Goal: Task Accomplishment & Management: Use online tool/utility

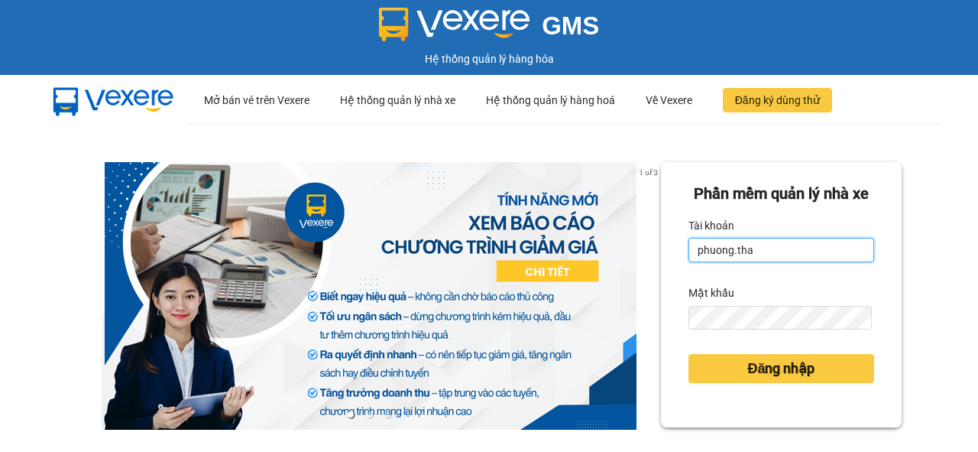
click at [784, 262] on input "phuong.tha" at bounding box center [781, 250] width 186 height 24
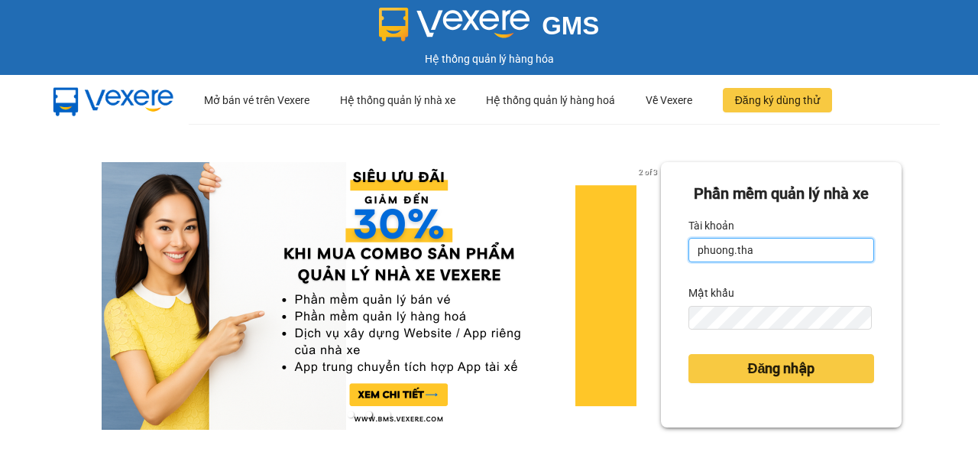
type input "thao.tha"
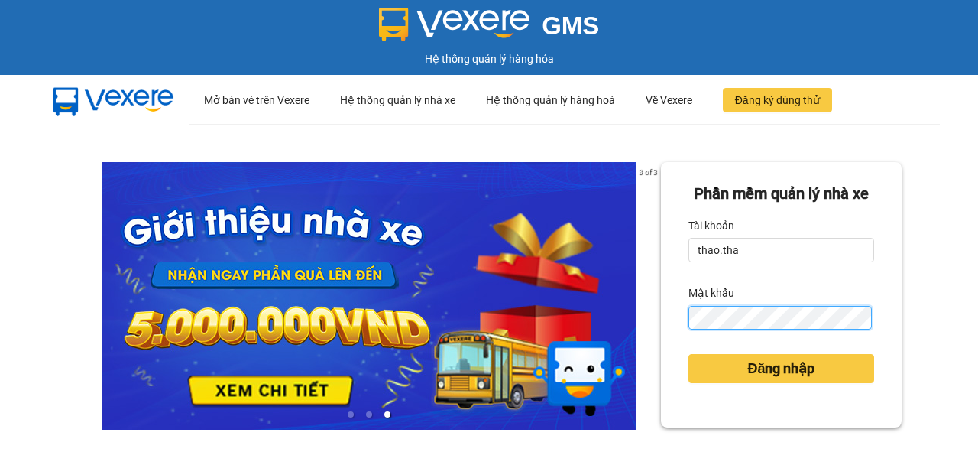
click at [670, 361] on div "Phần mềm quản lý nhà xe Tài khoản thao.tha Mật khẩu Đăng nhập" at bounding box center [781, 294] width 241 height 265
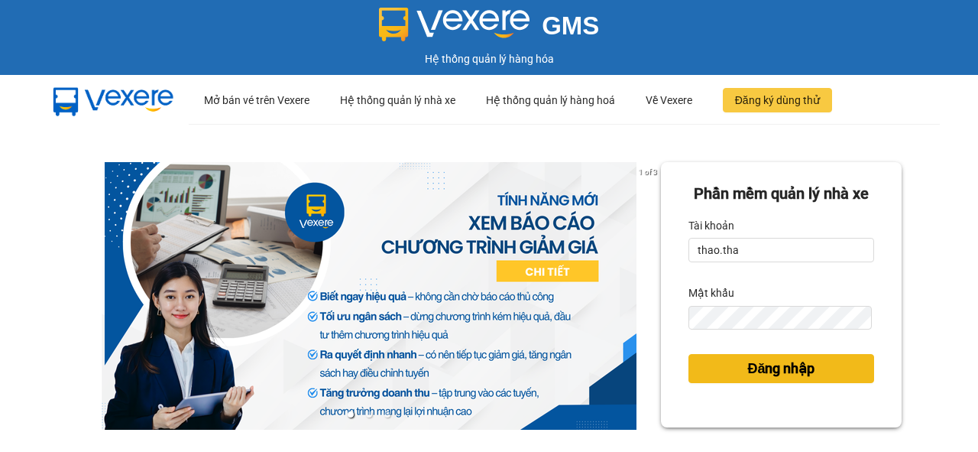
click at [775, 379] on span "Đăng nhập" at bounding box center [780, 368] width 67 height 21
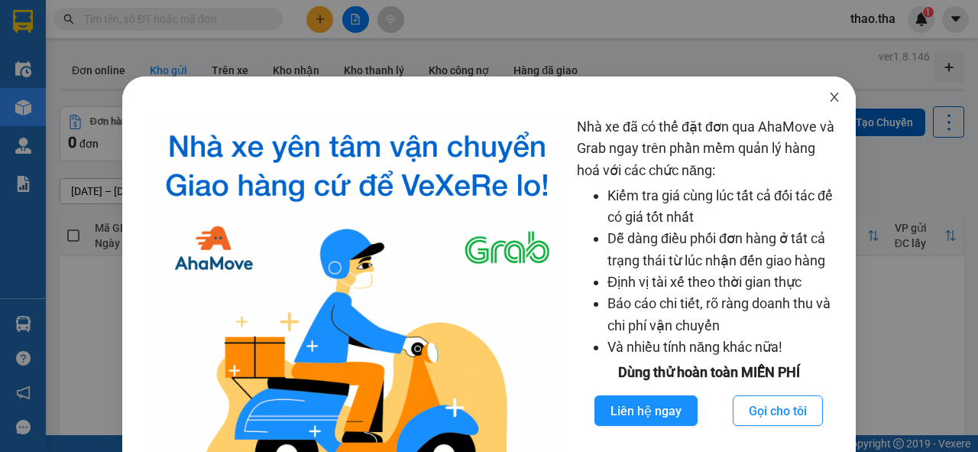
click at [831, 98] on icon "close" at bounding box center [834, 97] width 12 height 12
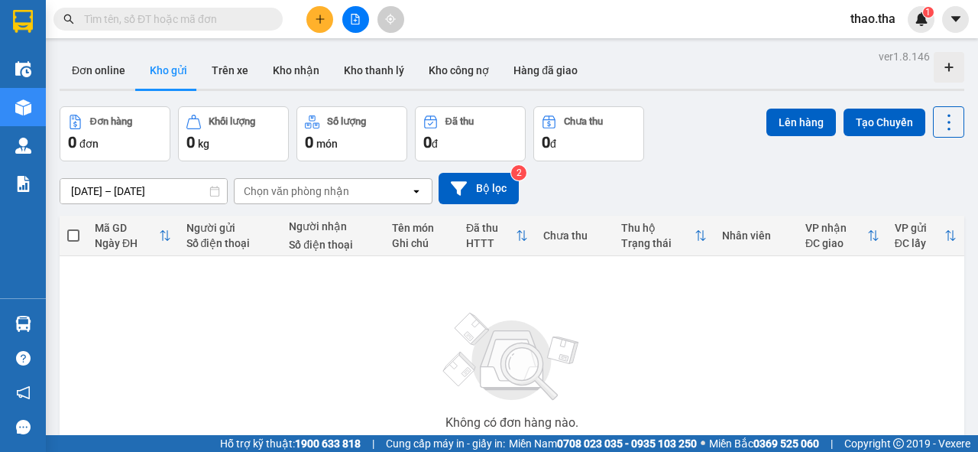
click at [129, 15] on input "text" at bounding box center [174, 19] width 180 height 17
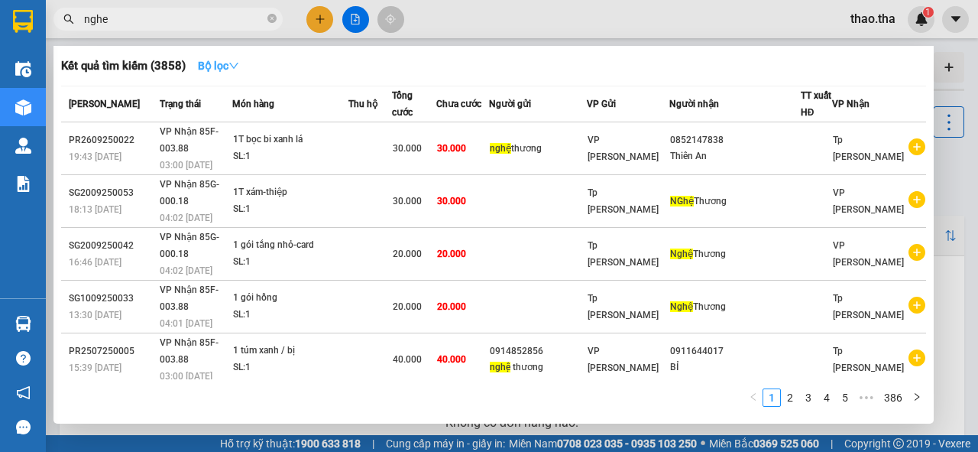
type input "nghe"
click at [235, 66] on icon "down" at bounding box center [233, 65] width 11 height 11
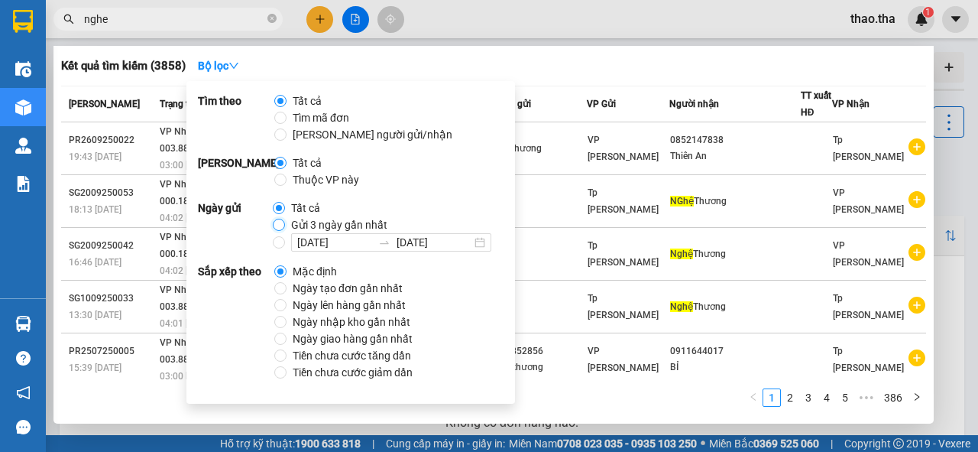
click at [276, 226] on input "Gửi 3 ngày gần nhất" at bounding box center [279, 225] width 12 height 12
radio input "true"
radio input "false"
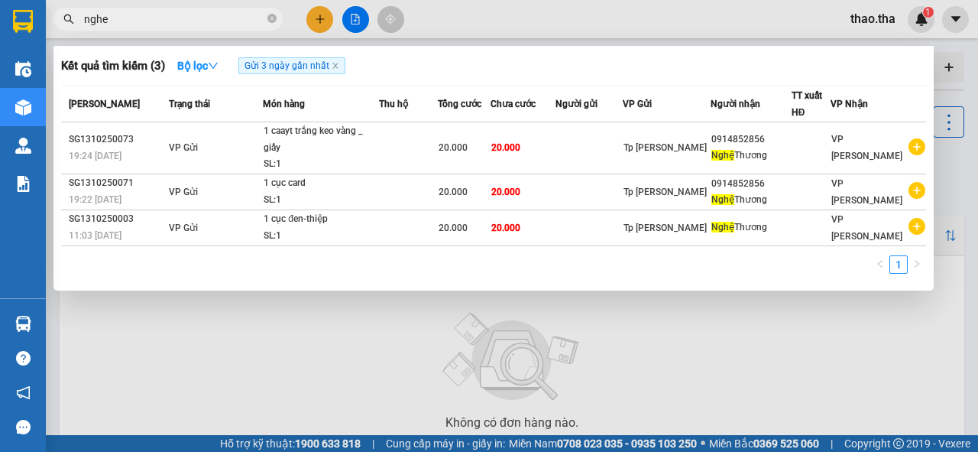
click at [604, 263] on div "1" at bounding box center [493, 269] width 865 height 28
drag, startPoint x: 131, startPoint y: 21, endPoint x: 76, endPoint y: 23, distance: 54.3
click at [76, 23] on span "nghe" at bounding box center [167, 19] width 229 height 23
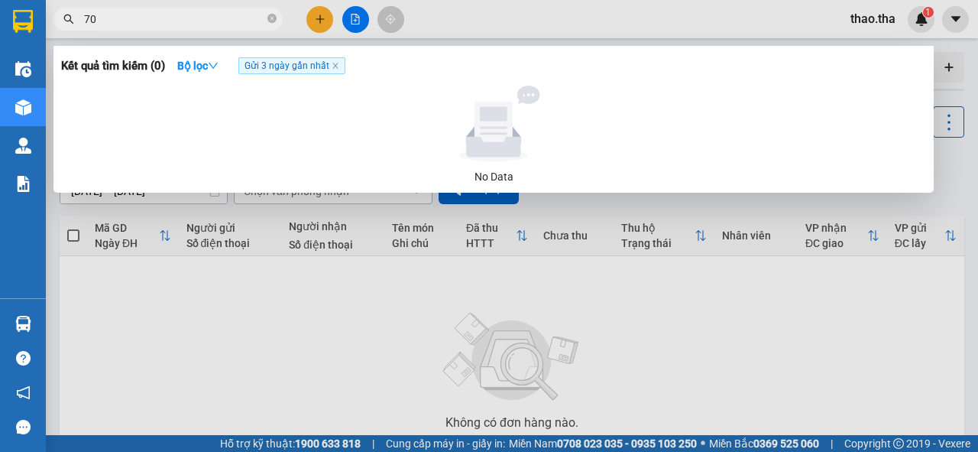
type input "7"
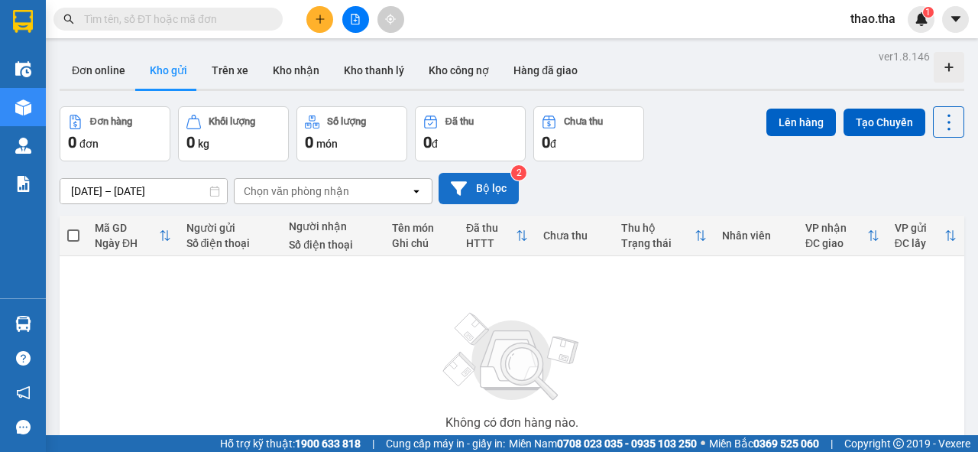
click at [474, 189] on button "Bộ lọc" at bounding box center [479, 188] width 80 height 31
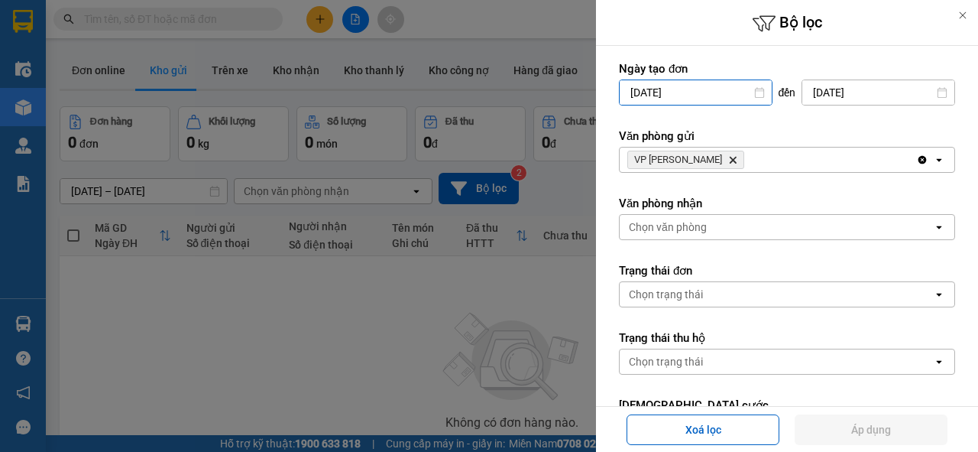
click at [720, 99] on input "[DATE]" at bounding box center [696, 92] width 152 height 24
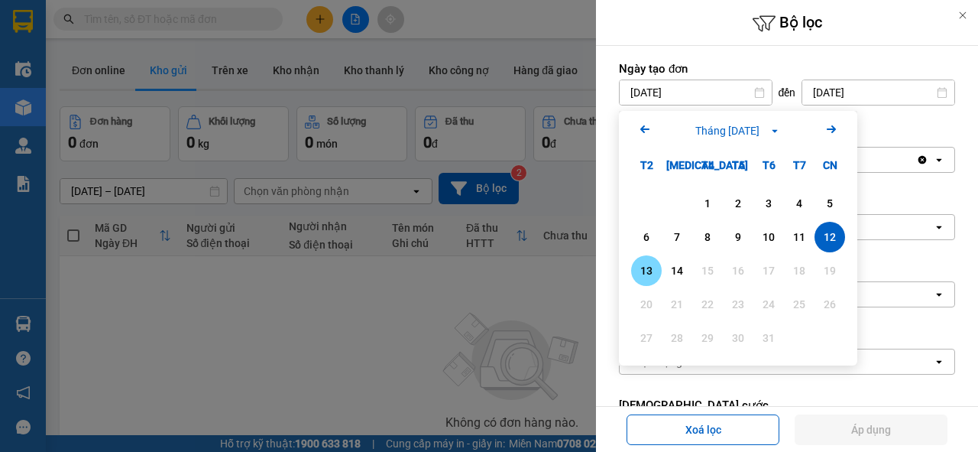
click at [643, 272] on div "13" at bounding box center [646, 270] width 21 height 18
type input "[DATE]"
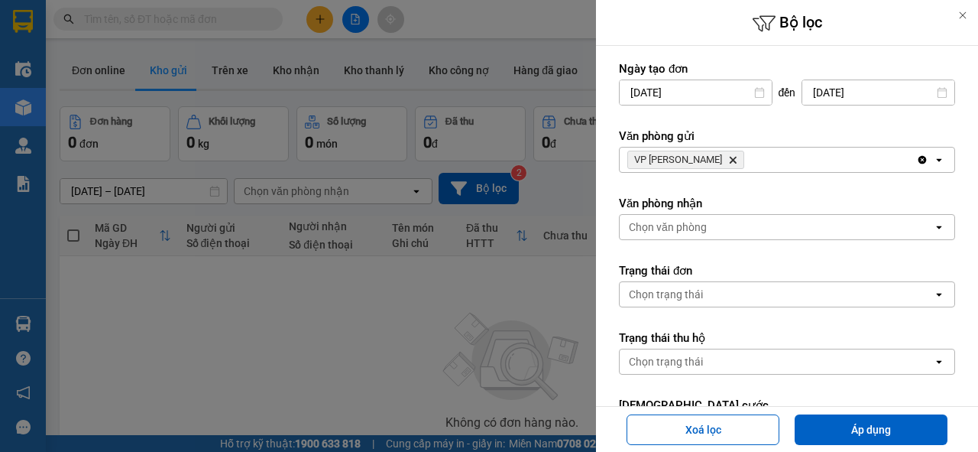
click at [728, 162] on icon "Delete" at bounding box center [732, 159] width 9 height 9
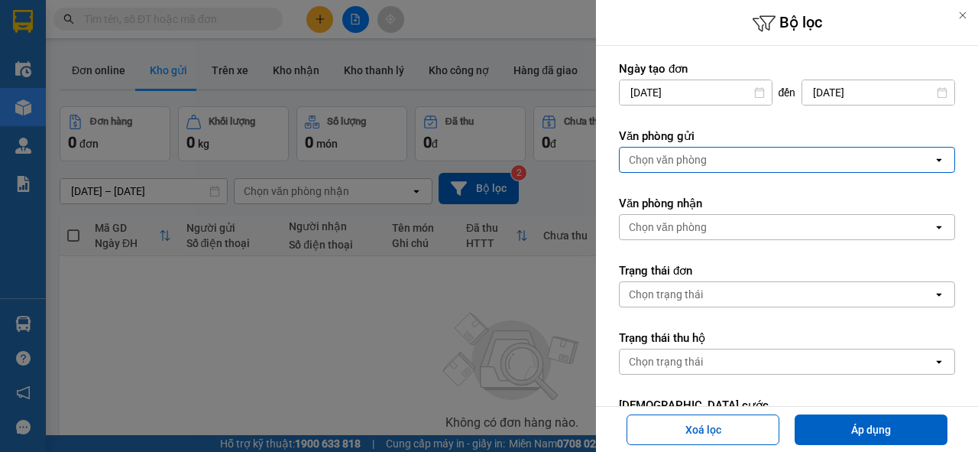
click at [707, 162] on div "Chọn văn phòng" at bounding box center [776, 159] width 313 height 24
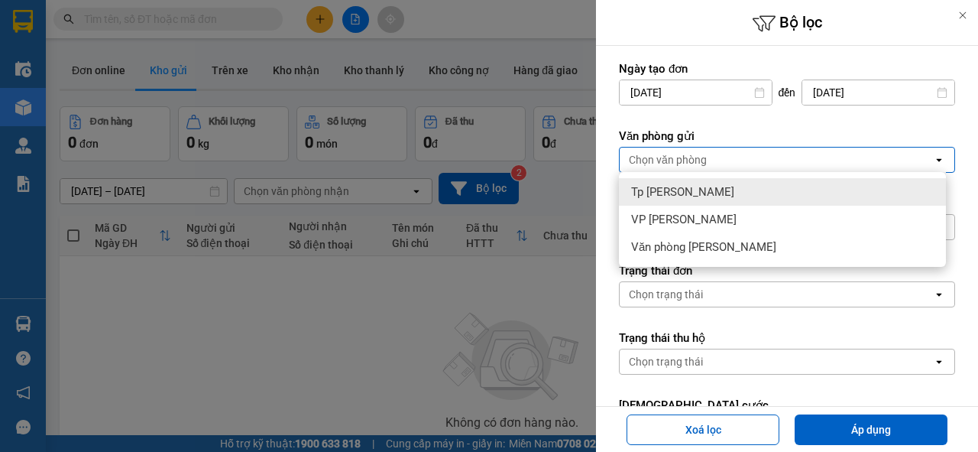
click at [707, 196] on span "Tp [PERSON_NAME]" at bounding box center [682, 191] width 103 height 15
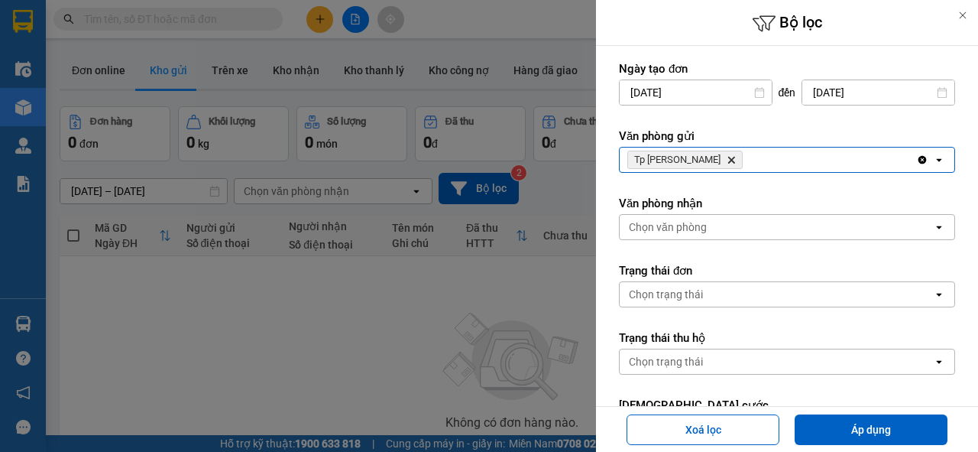
click at [705, 235] on div "Chọn văn phòng" at bounding box center [776, 227] width 313 height 24
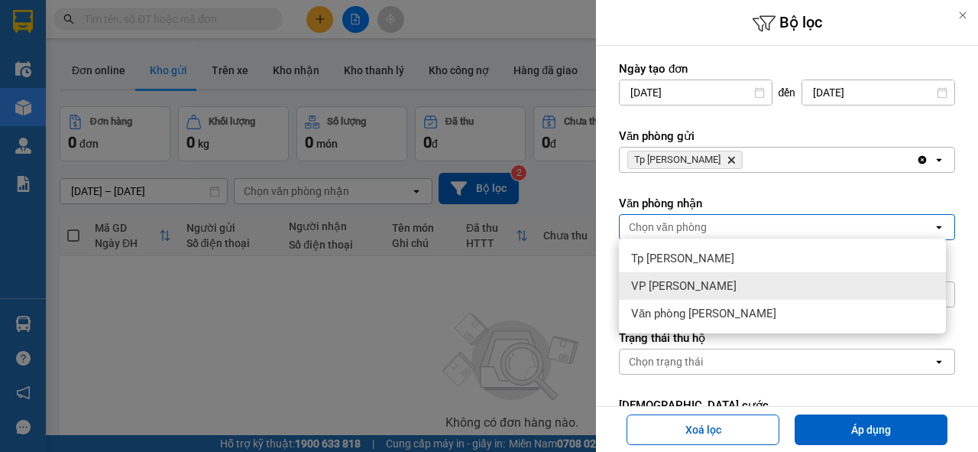
click at [696, 287] on span "VP [PERSON_NAME]" at bounding box center [683, 285] width 105 height 15
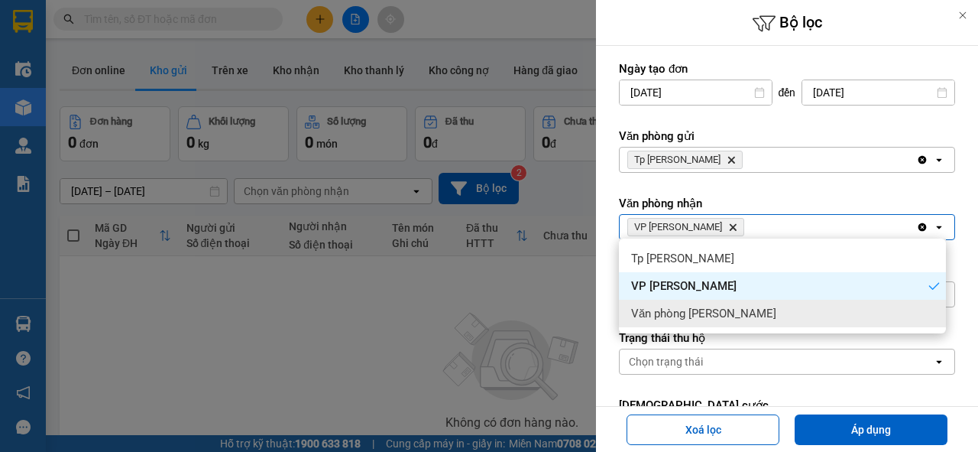
click at [727, 319] on span "Văn phòng [PERSON_NAME]" at bounding box center [703, 313] width 145 height 15
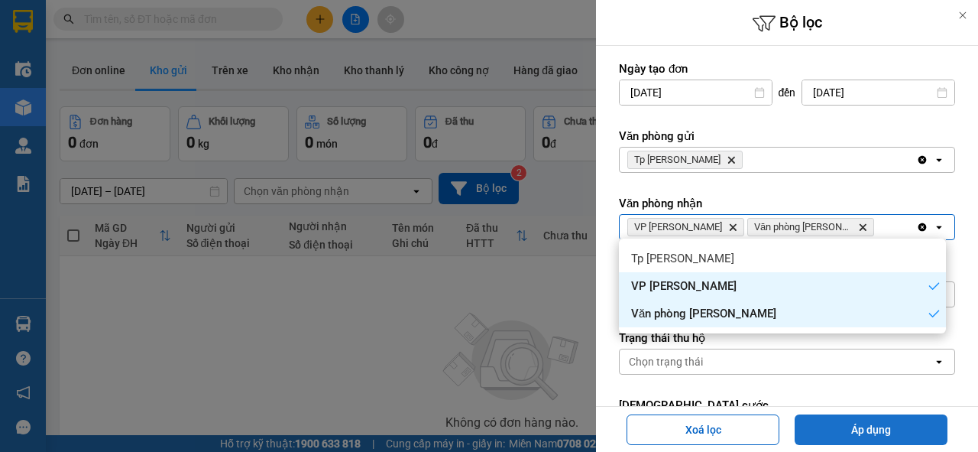
click at [887, 419] on button "Áp dụng" at bounding box center [871, 429] width 153 height 31
type input "[DATE] – [DATE]"
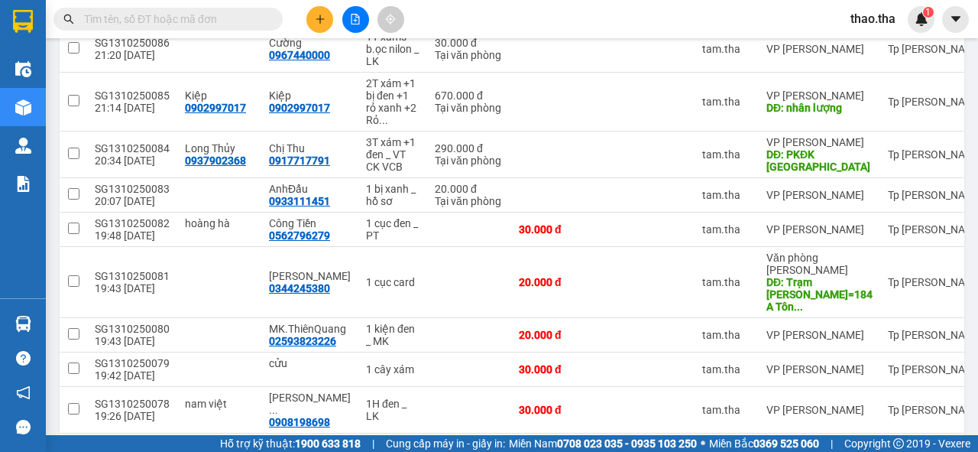
scroll to position [304, 0]
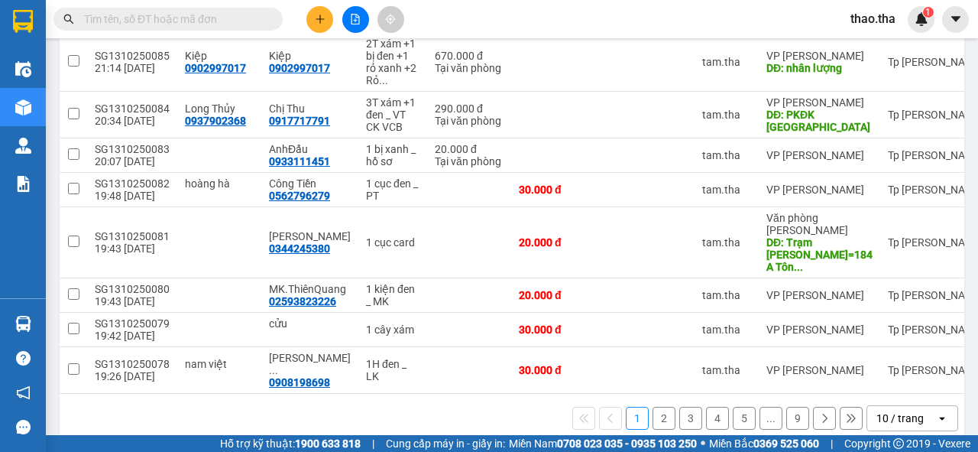
click at [788, 406] on button "9" at bounding box center [797, 417] width 23 height 23
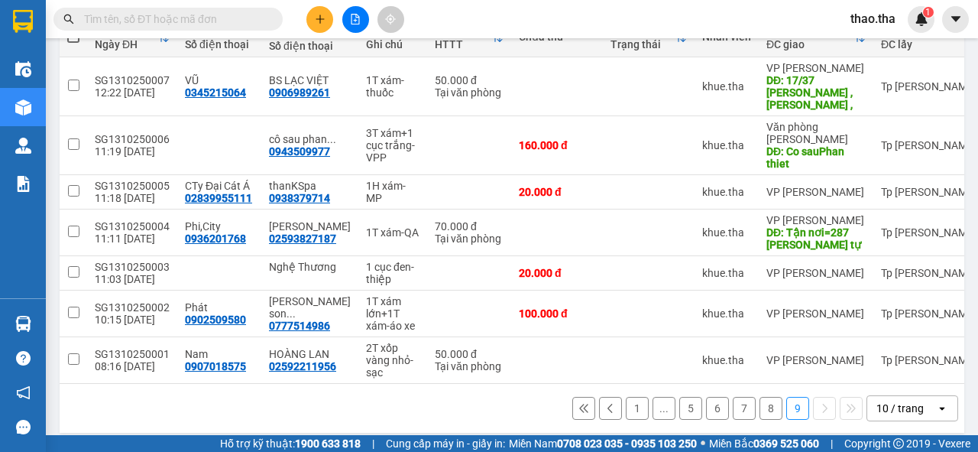
scroll to position [202, 0]
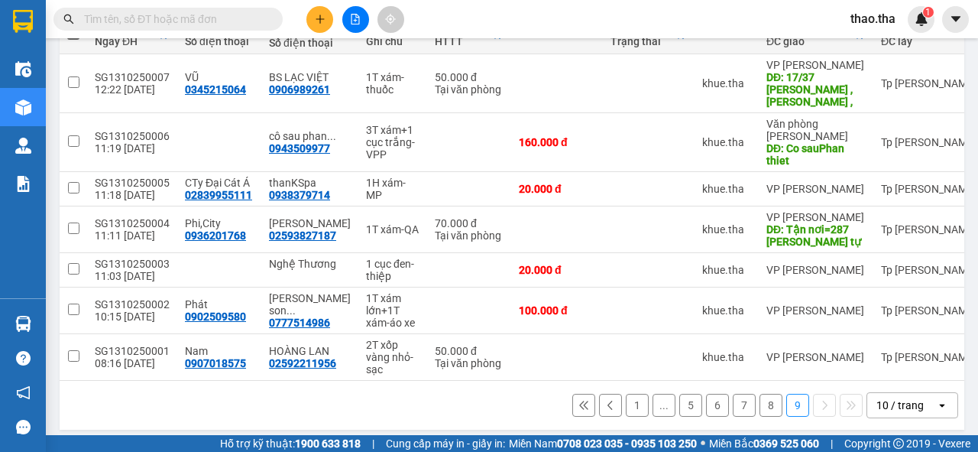
click at [902, 401] on div "10 / trang" at bounding box center [899, 404] width 47 height 15
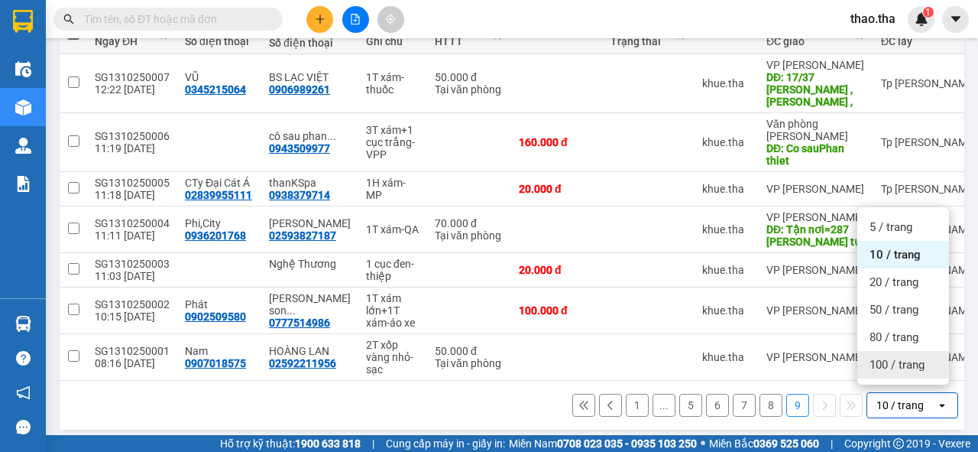
click at [902, 367] on span "100 / trang" at bounding box center [896, 364] width 55 height 15
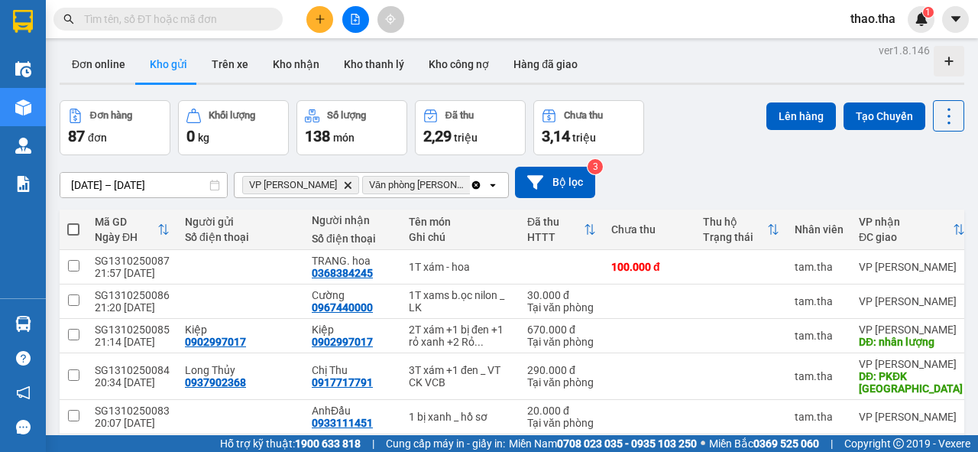
scroll to position [0, 0]
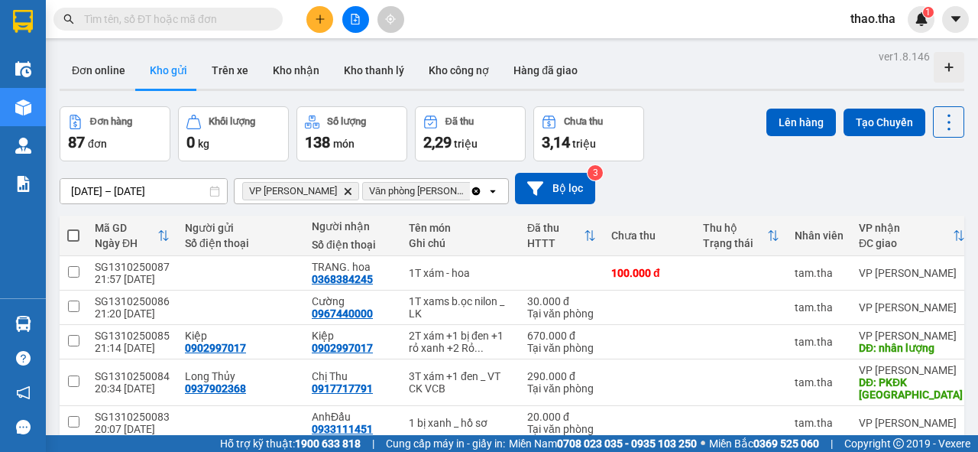
click at [72, 235] on span at bounding box center [73, 235] width 12 height 12
click at [73, 228] on input "checkbox" at bounding box center [73, 228] width 0 height 0
checkbox input "true"
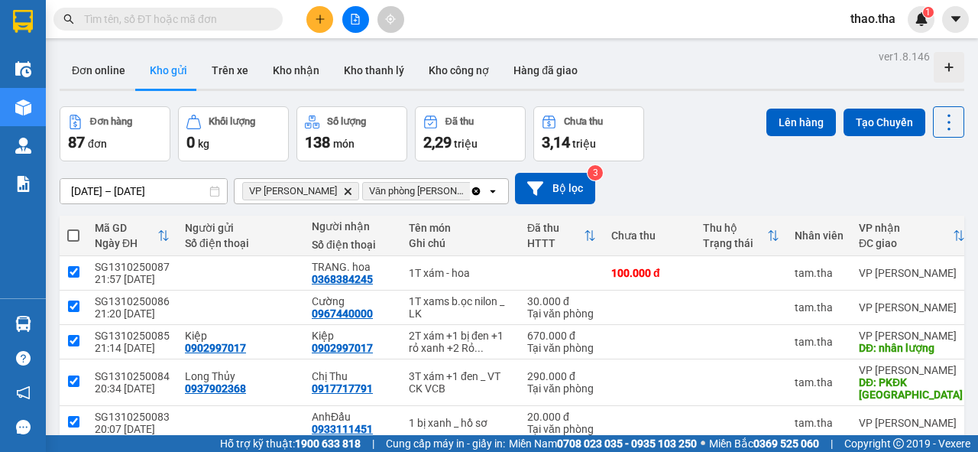
checkbox input "true"
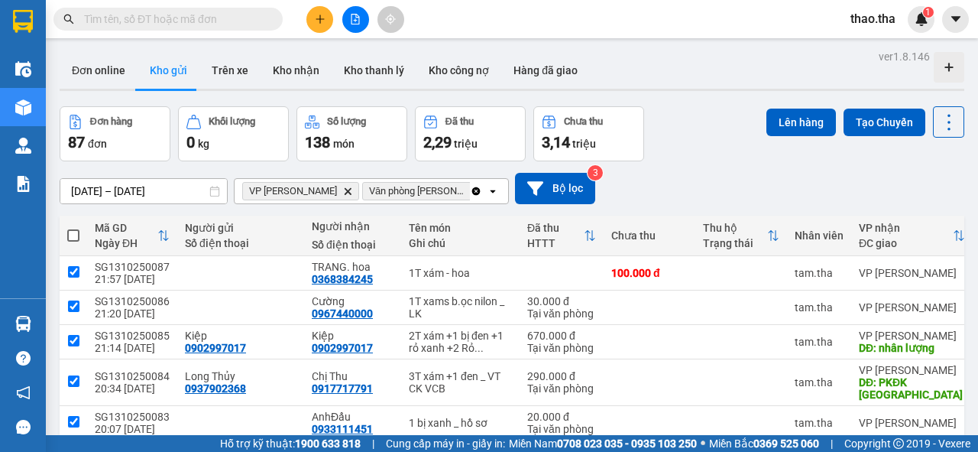
checkbox input "true"
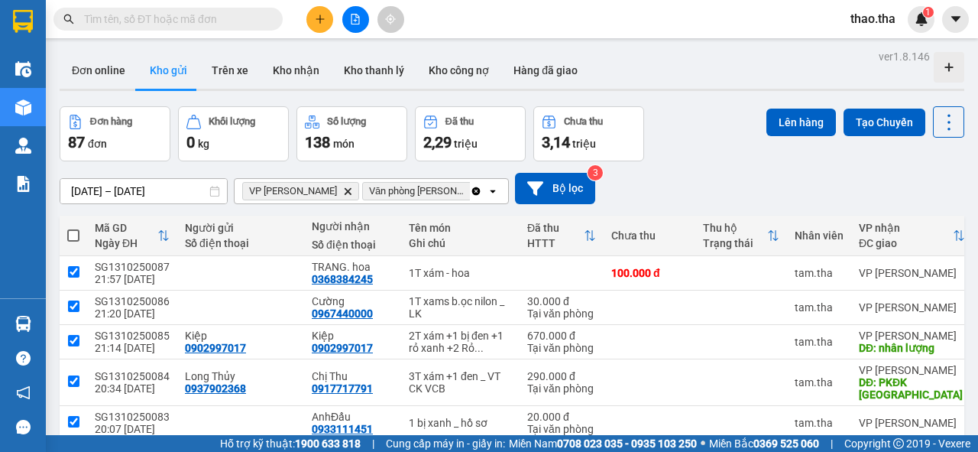
checkbox input "true"
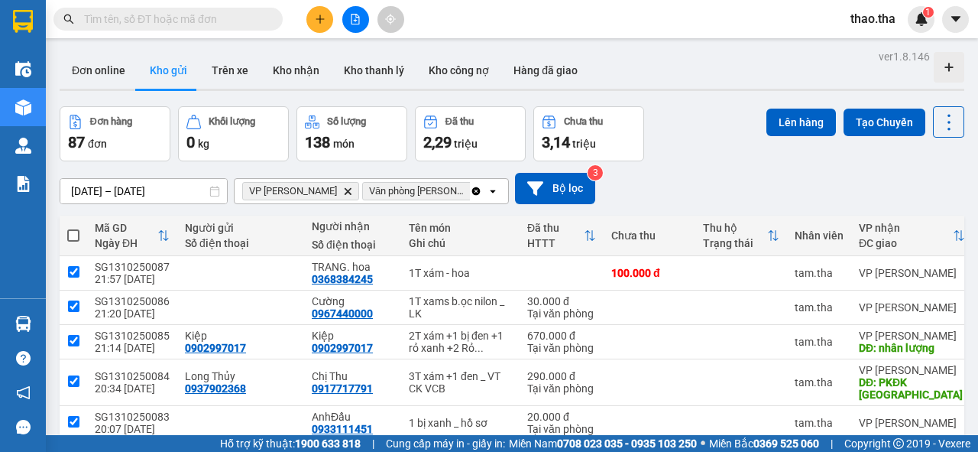
checkbox input "true"
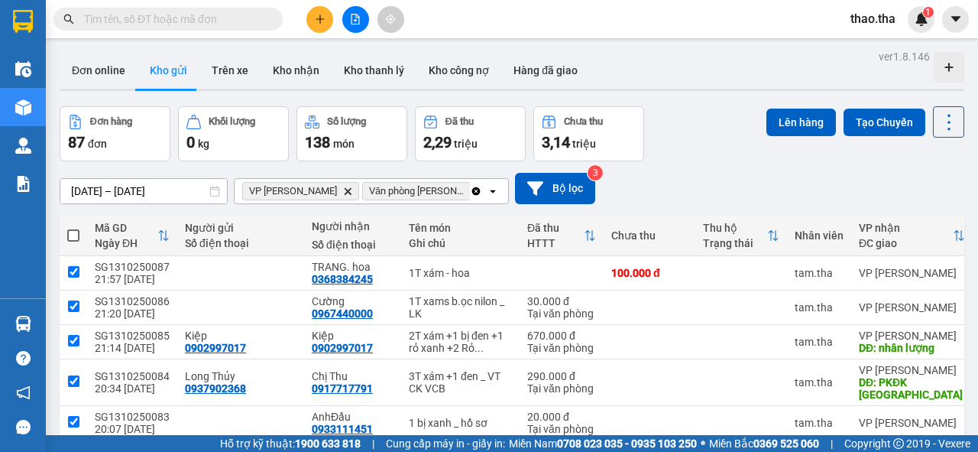
checkbox input "true"
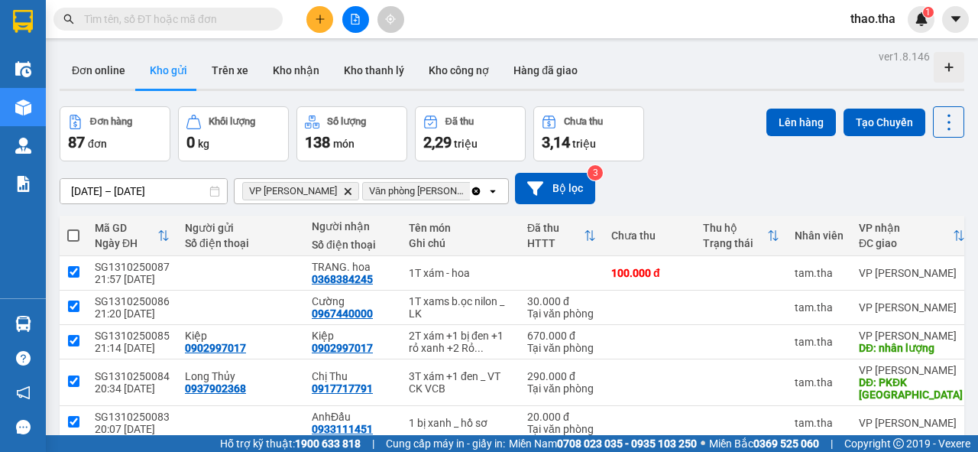
checkbox input "true"
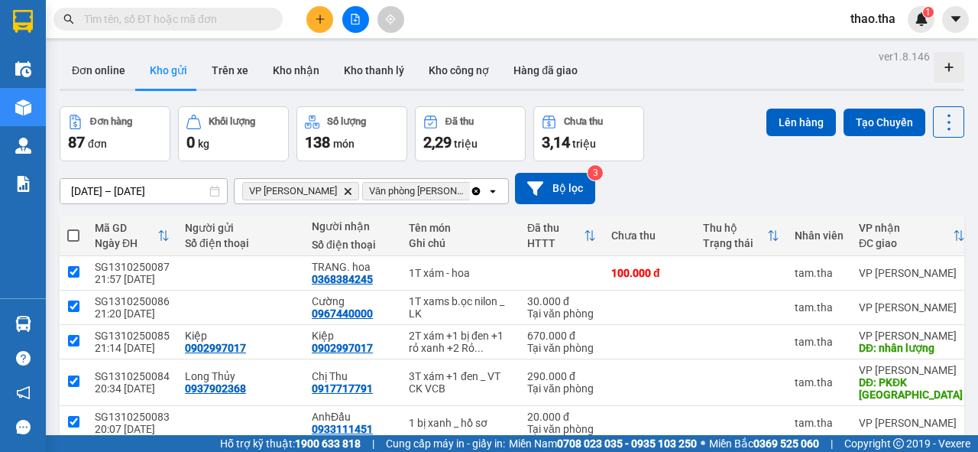
checkbox input "true"
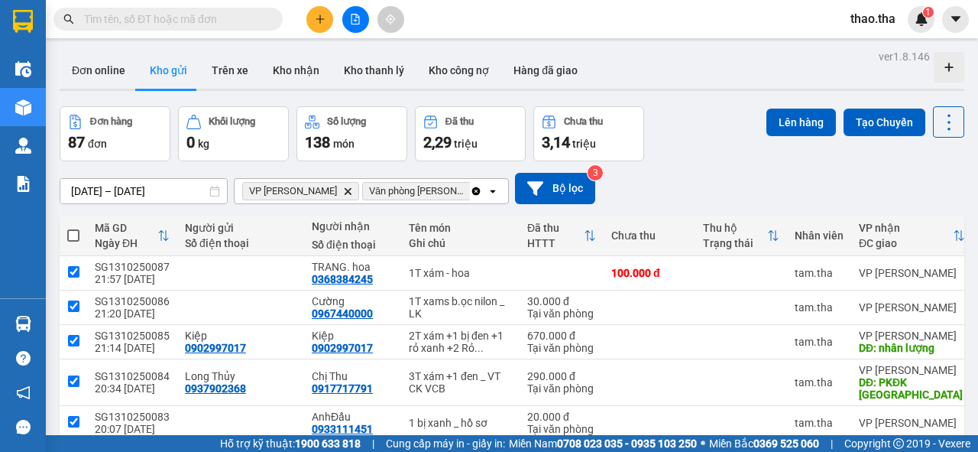
checkbox input "true"
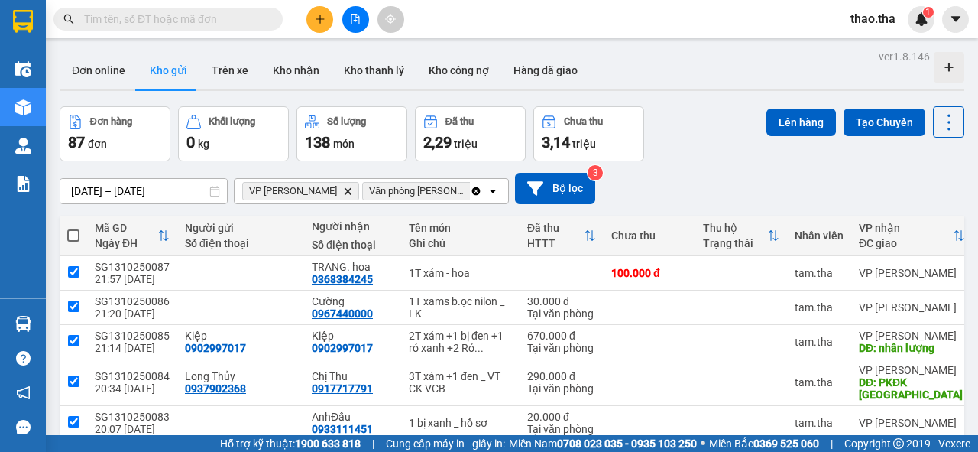
checkbox input "true"
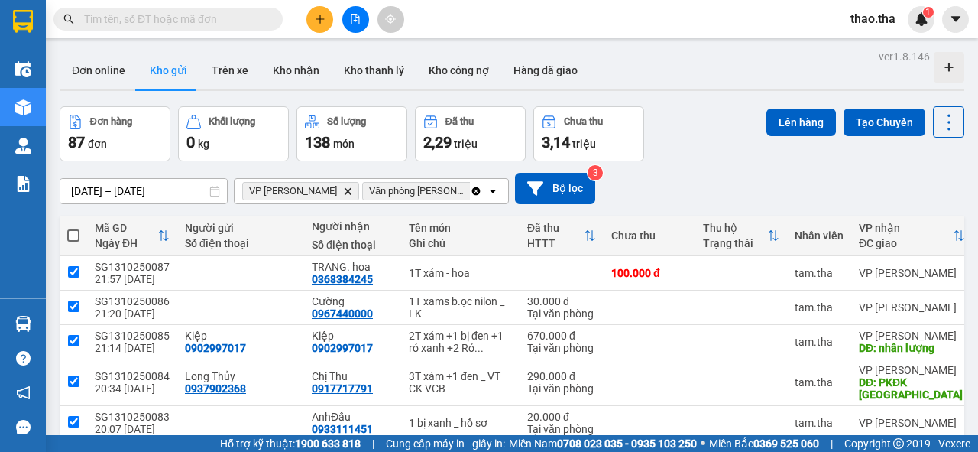
checkbox input "true"
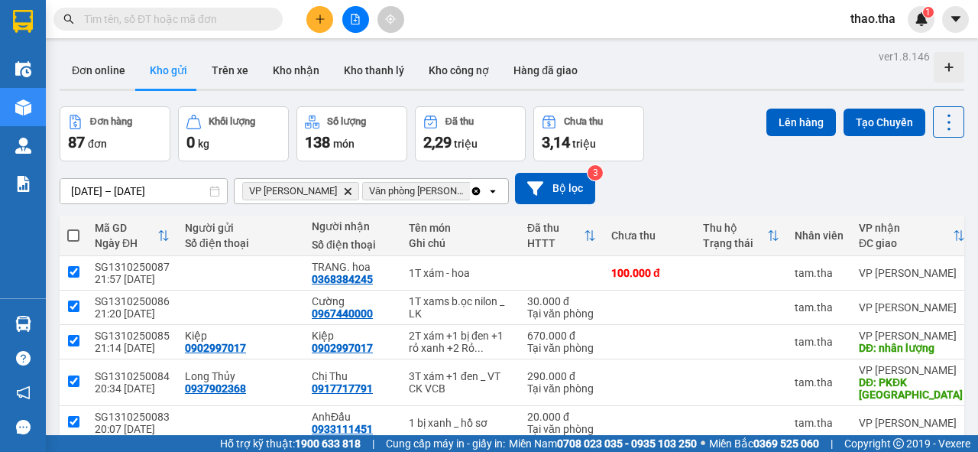
checkbox input "true"
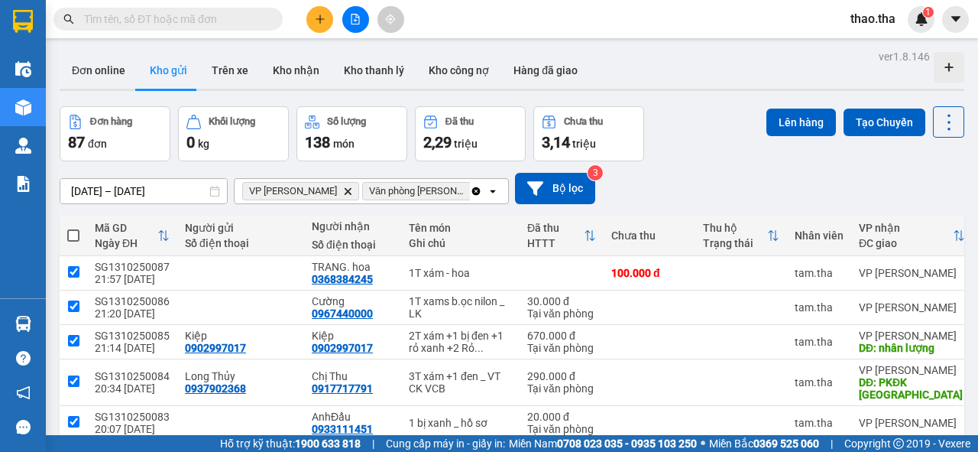
checkbox input "true"
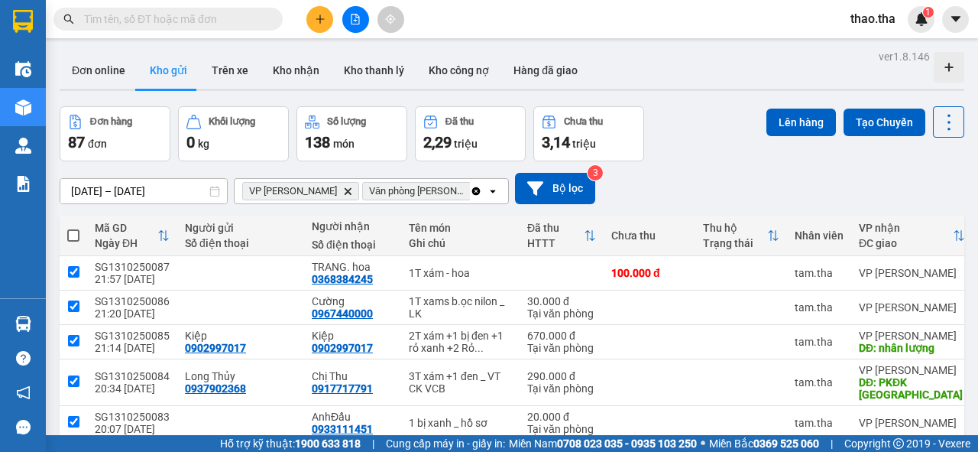
checkbox input "true"
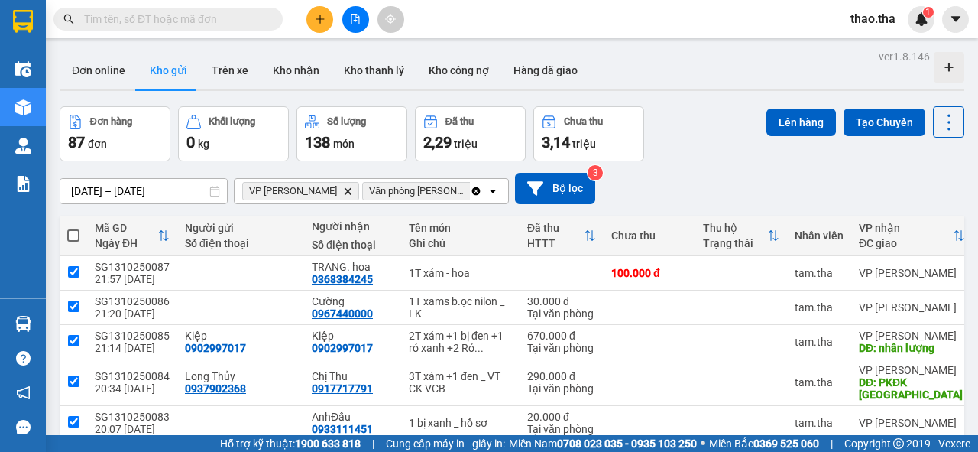
checkbox input "true"
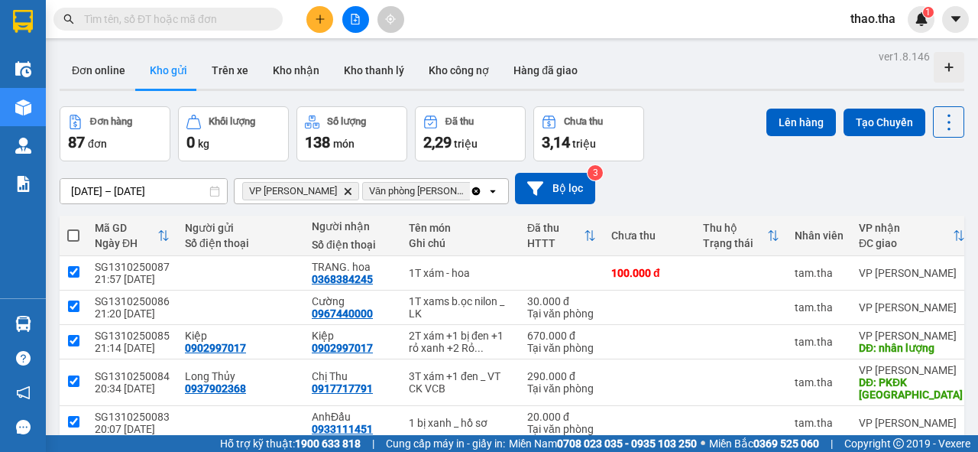
checkbox input "true"
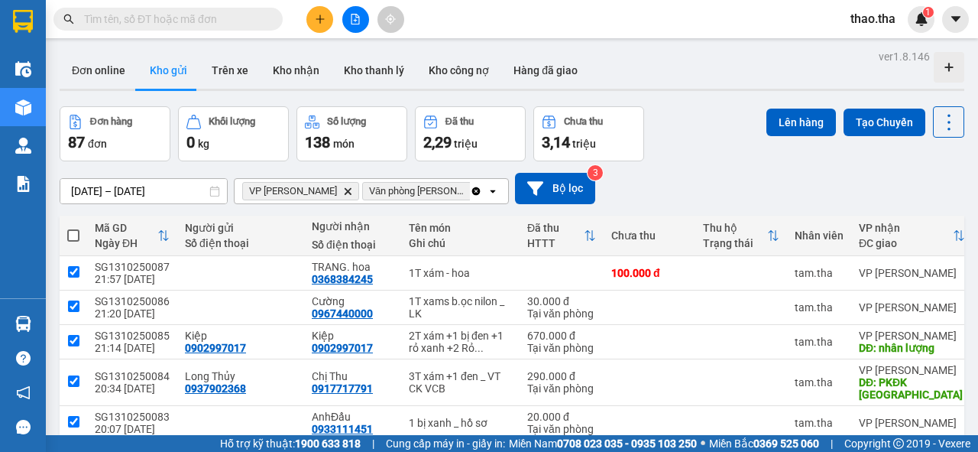
checkbox input "true"
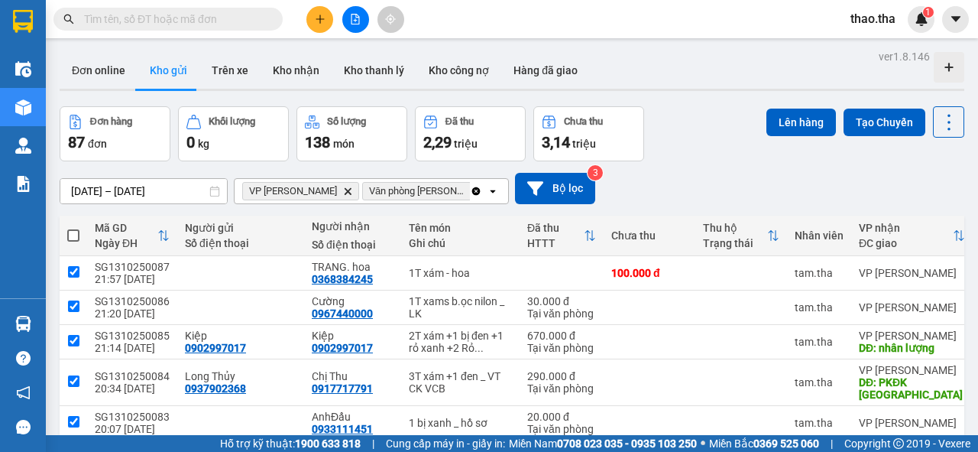
checkbox input "true"
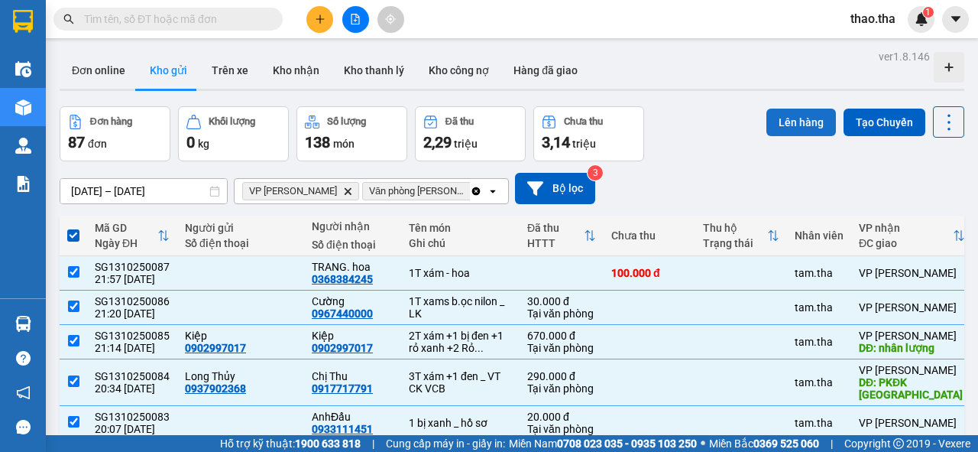
click at [782, 116] on button "Lên hàng" at bounding box center [801, 122] width 70 height 28
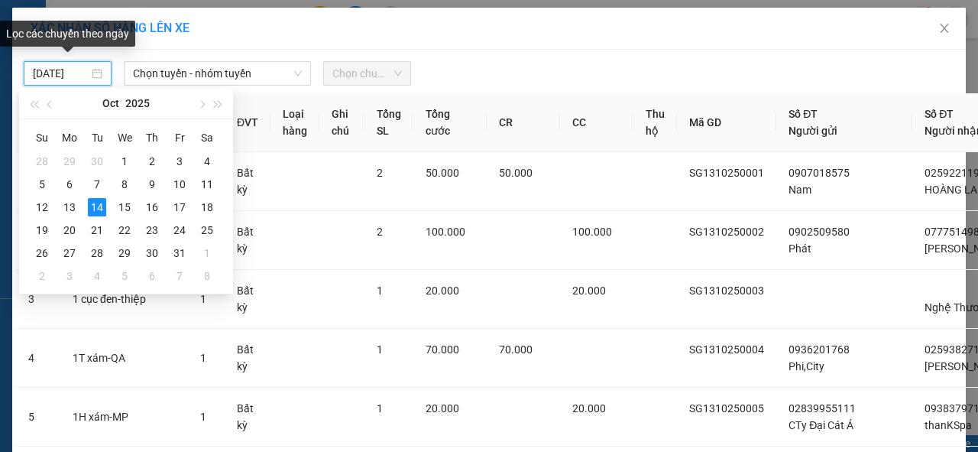
click at [48, 77] on input "[DATE]" at bounding box center [61, 73] width 56 height 17
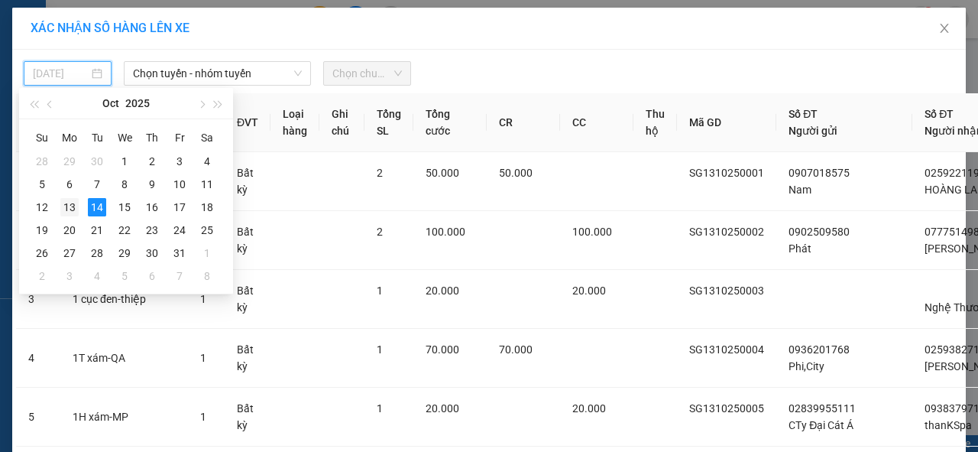
click at [66, 207] on div "13" at bounding box center [69, 207] width 18 height 18
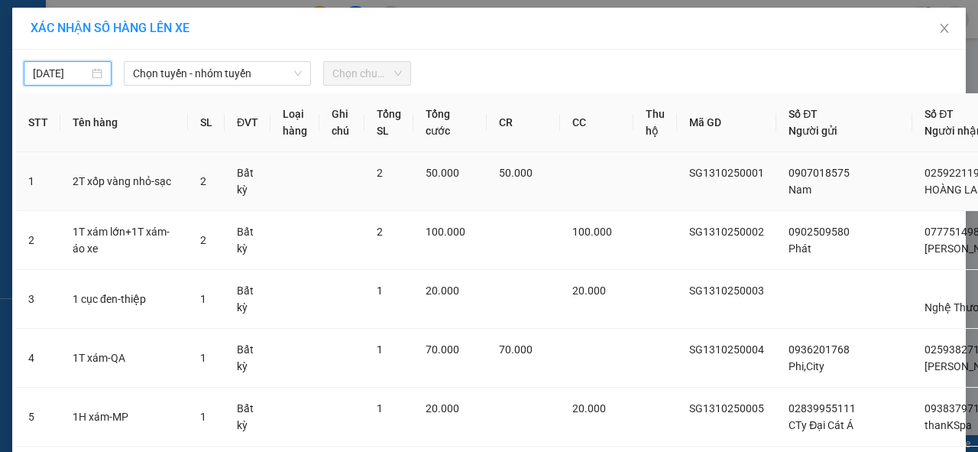
type input "[DATE]"
click at [189, 74] on span "Chọn tuyến - nhóm tuyến" at bounding box center [217, 73] width 169 height 23
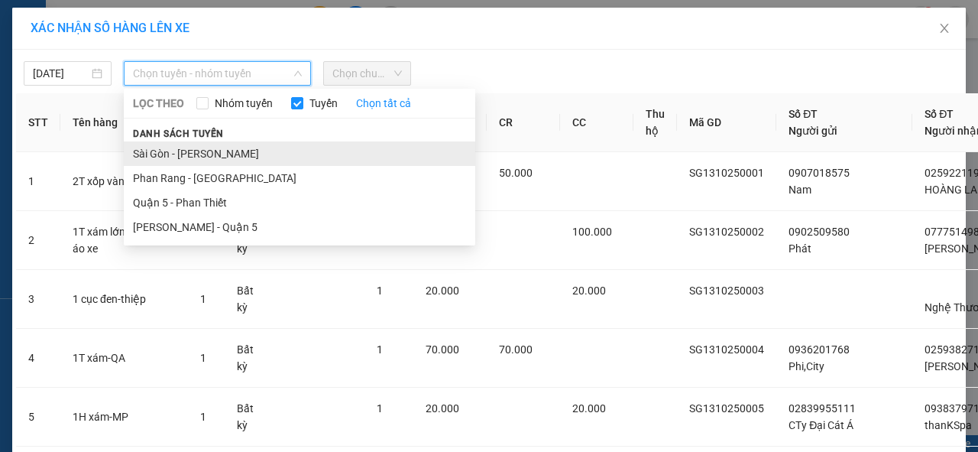
click at [222, 156] on li "Sài Gòn - [PERSON_NAME]" at bounding box center [299, 153] width 351 height 24
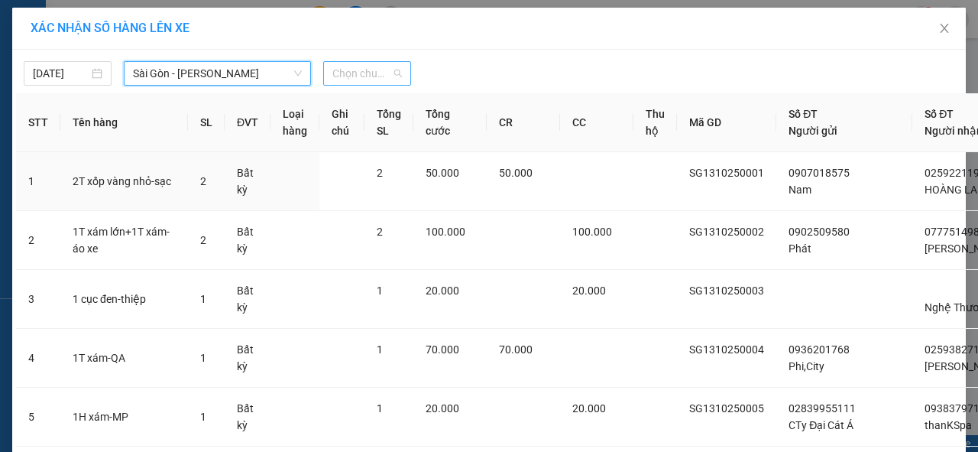
click at [356, 73] on span "Chọn chuyến" at bounding box center [367, 73] width 70 height 23
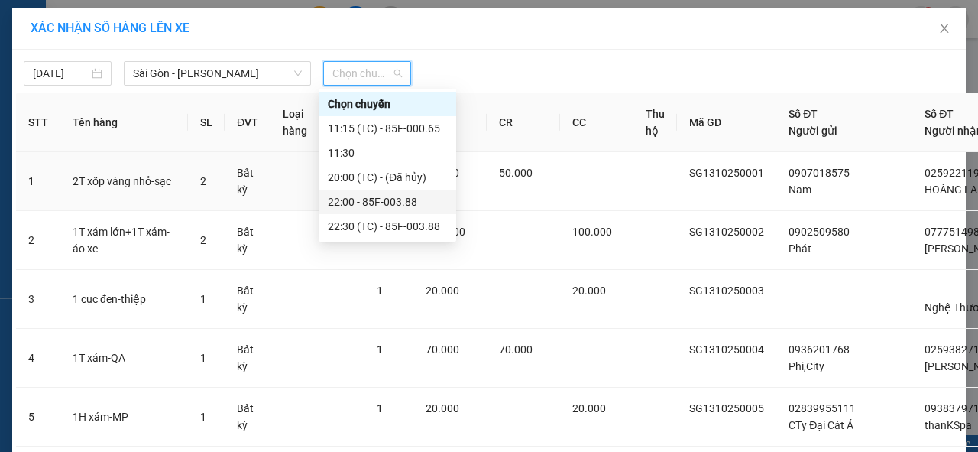
click at [407, 206] on div "22:00 - 85F-003.88" at bounding box center [387, 201] width 119 height 17
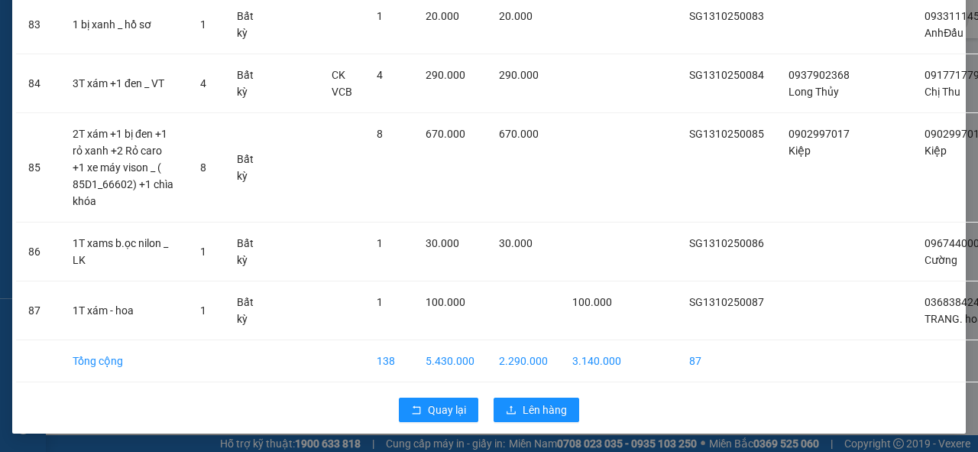
scroll to position [5363, 0]
click at [536, 403] on span "Lên hàng" at bounding box center [545, 409] width 44 height 17
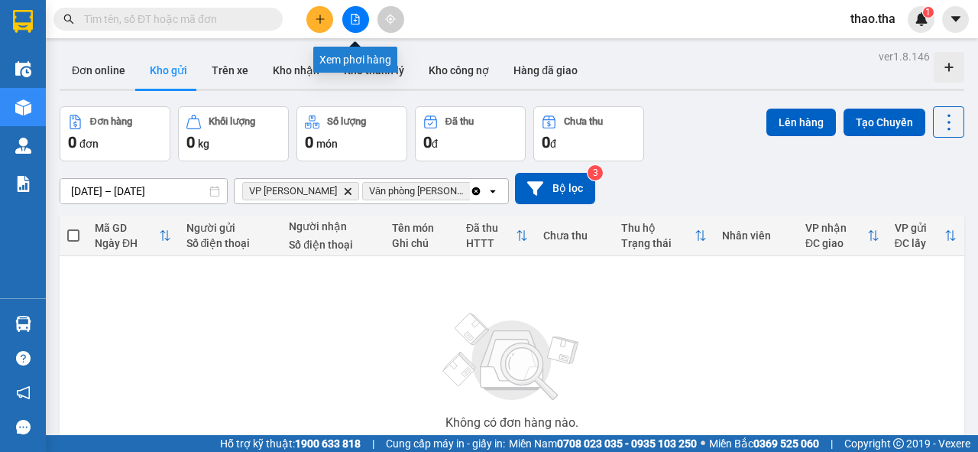
click at [355, 22] on icon "file-add" at bounding box center [355, 19] width 11 height 11
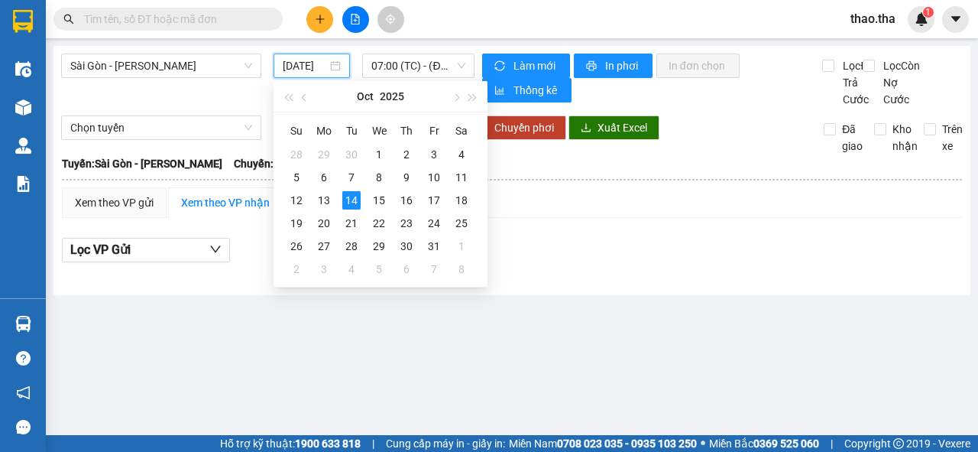
click at [321, 70] on input "[DATE]" at bounding box center [305, 65] width 44 height 17
click at [324, 199] on div "13" at bounding box center [324, 200] width 18 height 18
type input "[DATE]"
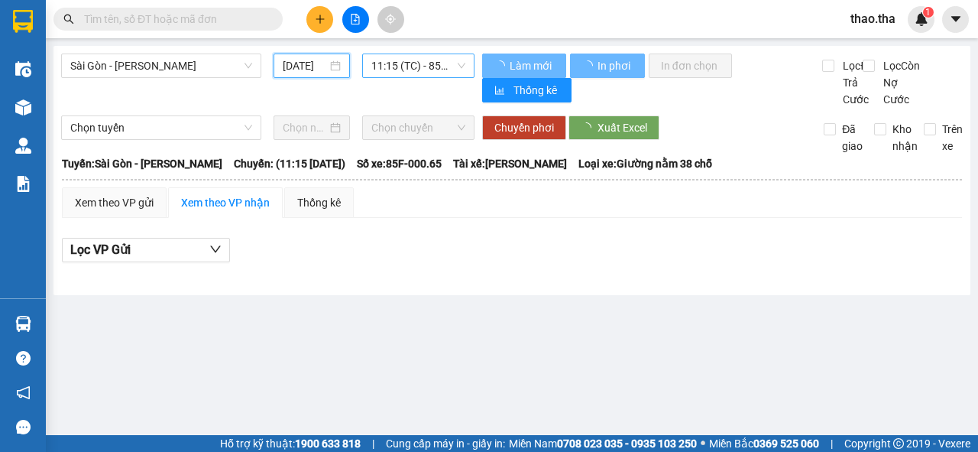
click at [418, 70] on span "11:15 (TC) - 85F-000.65" at bounding box center [417, 65] width 93 height 23
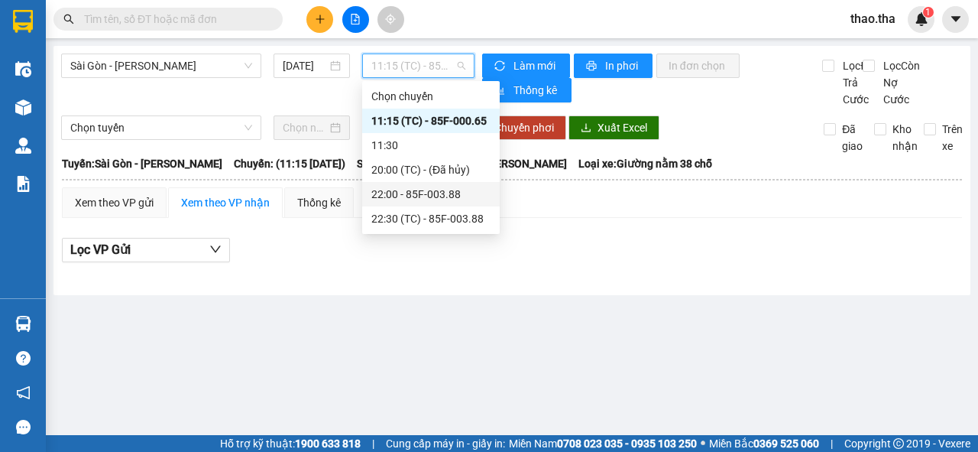
click at [456, 197] on div "22:00 - 85F-003.88" at bounding box center [430, 194] width 119 height 17
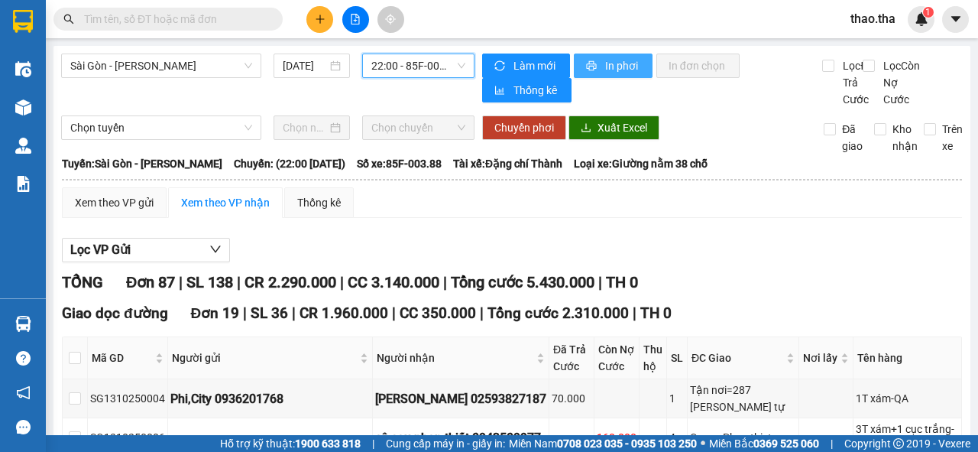
click at [614, 71] on span "In phơi" at bounding box center [622, 65] width 35 height 17
click at [605, 61] on span "In phơi" at bounding box center [622, 65] width 35 height 17
